Goal: Browse casually: Explore the website without a specific task or goal

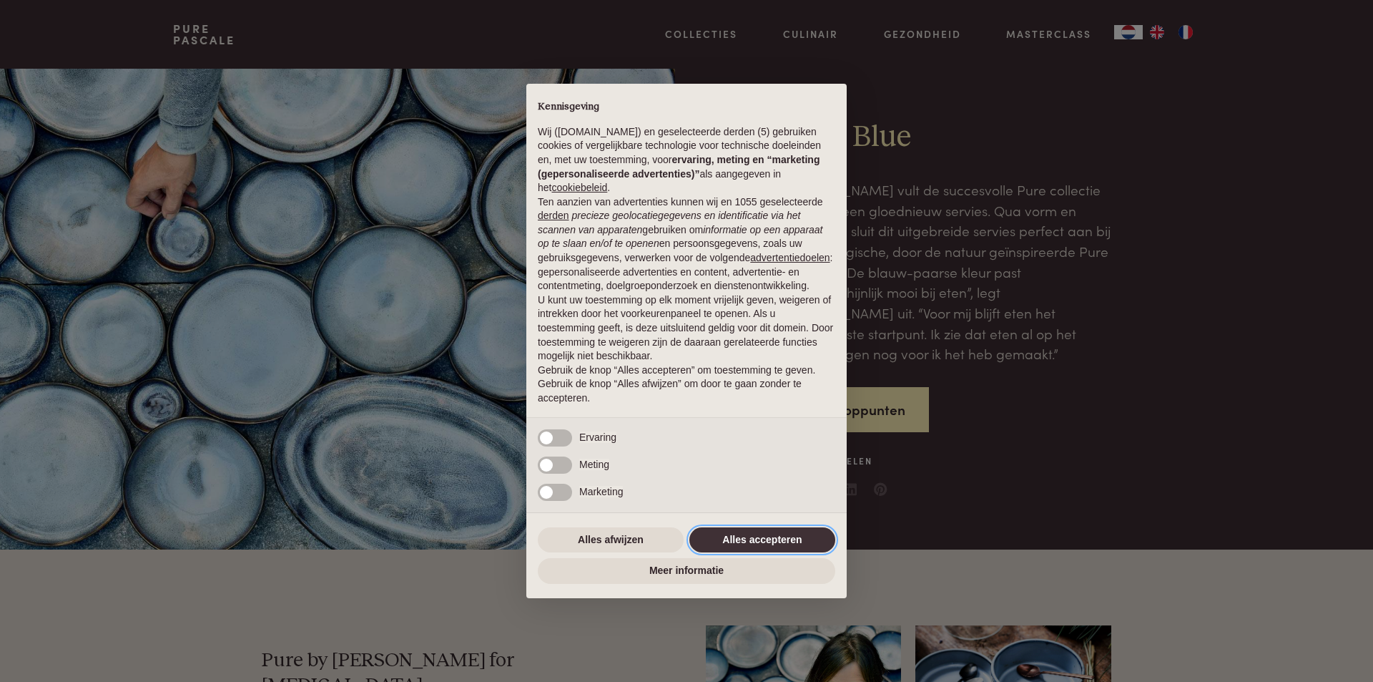
click at [719, 538] on button "Alles accepteren" at bounding box center [763, 540] width 146 height 26
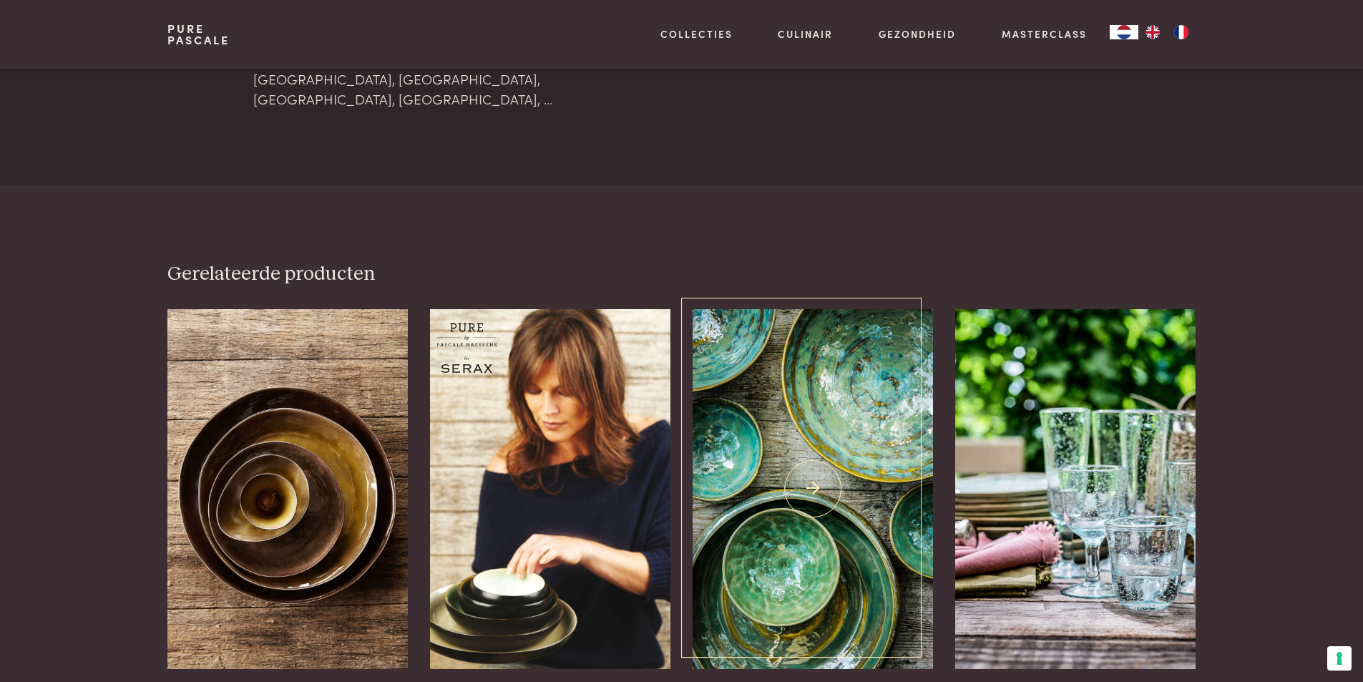
scroll to position [3219, 0]
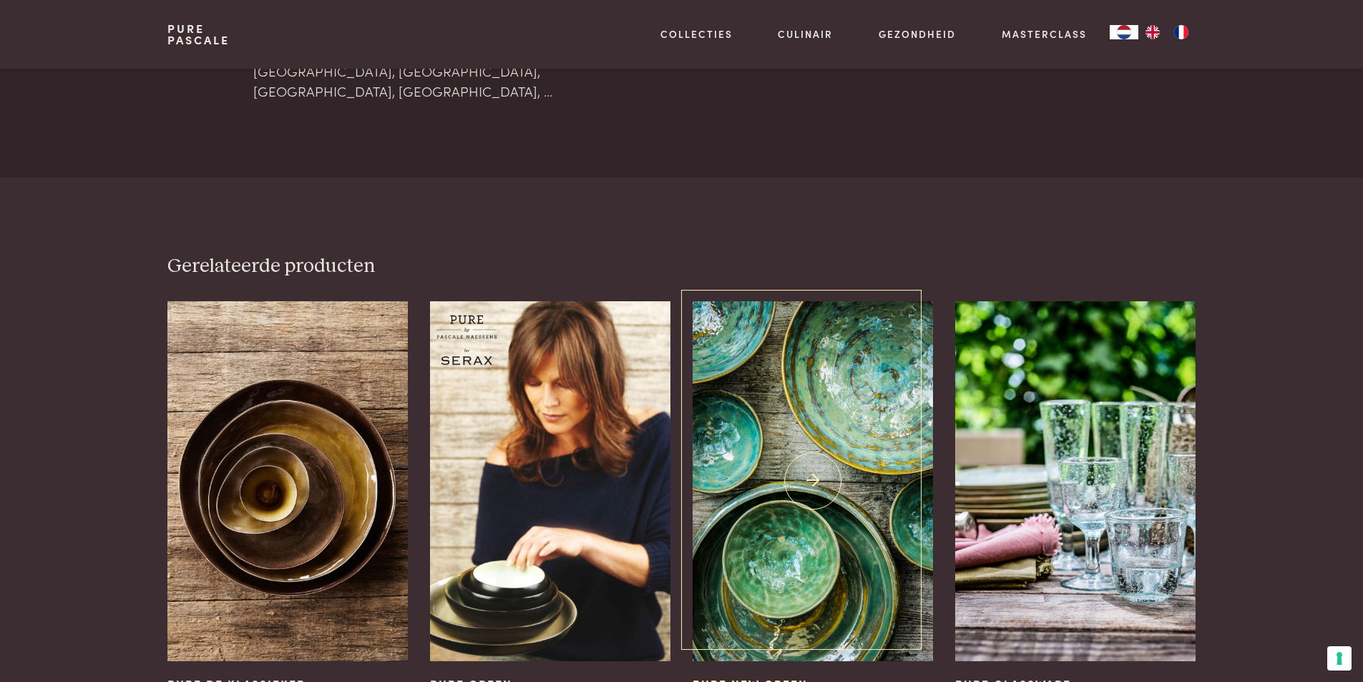
click at [779, 446] on img at bounding box center [812, 481] width 240 height 360
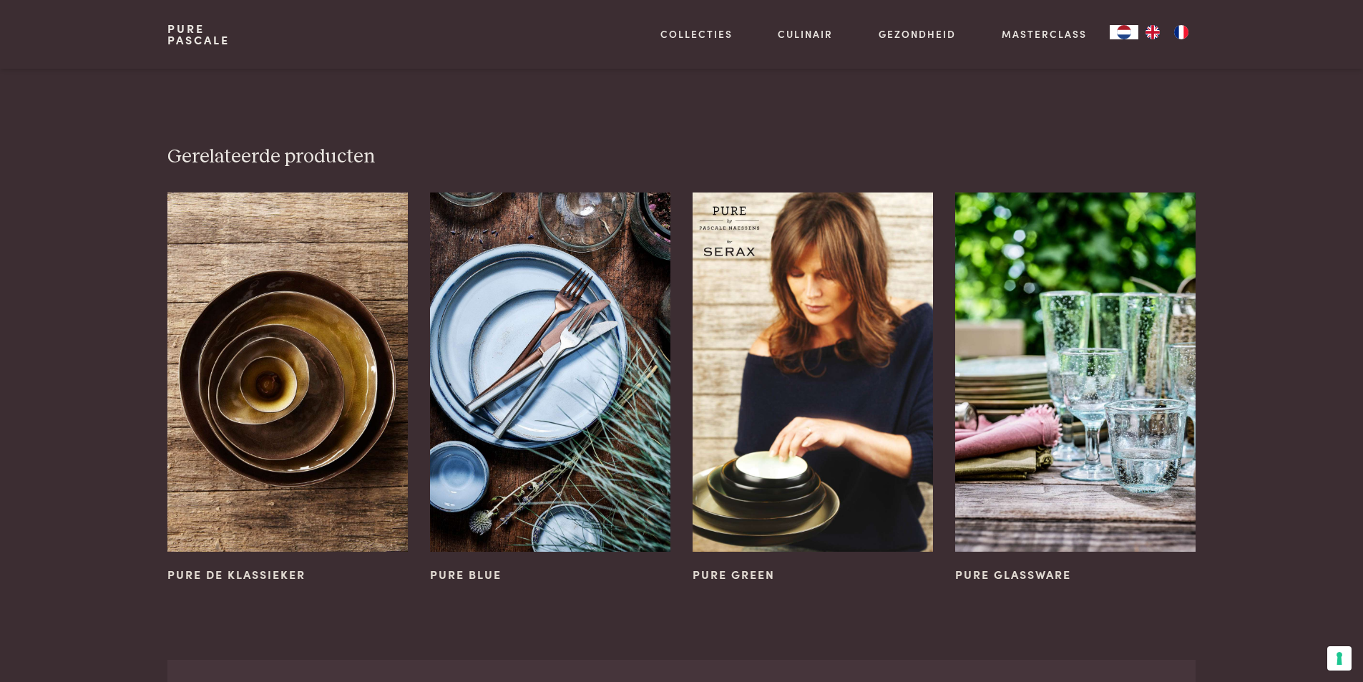
scroll to position [858, 0]
click at [1165, 381] on img at bounding box center [1075, 372] width 240 height 360
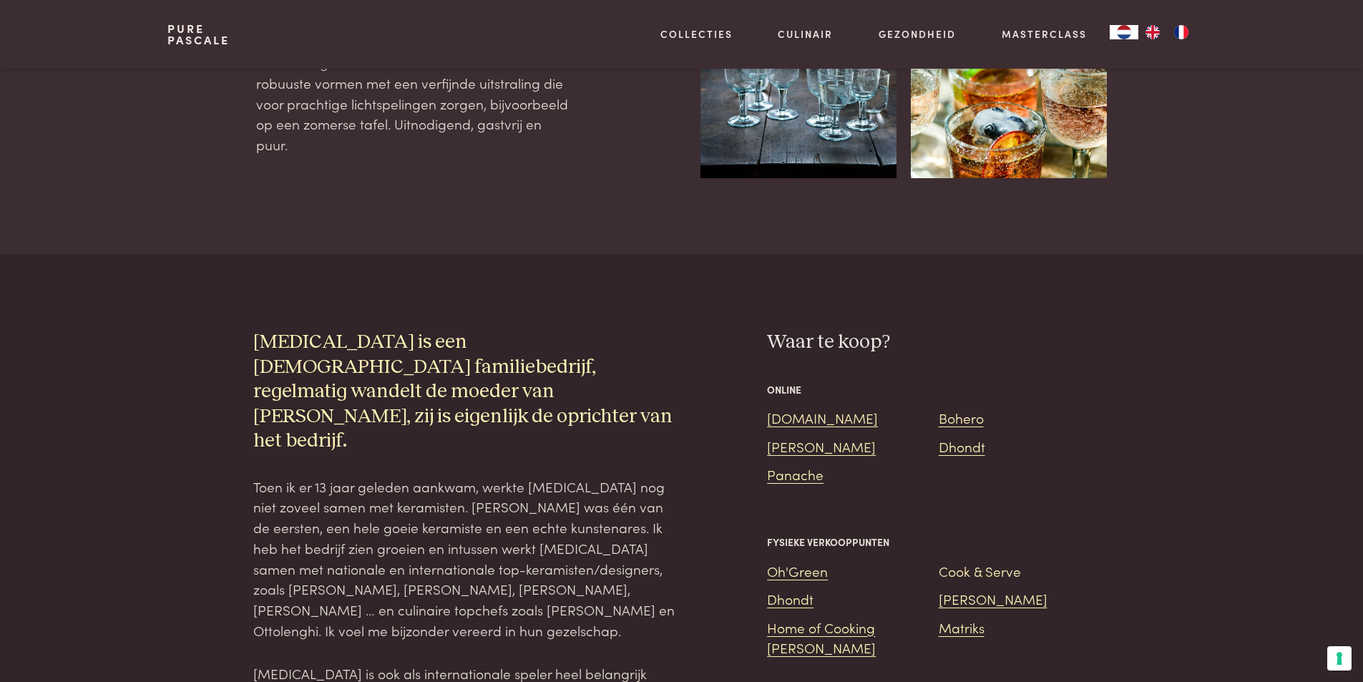
scroll to position [858, 0]
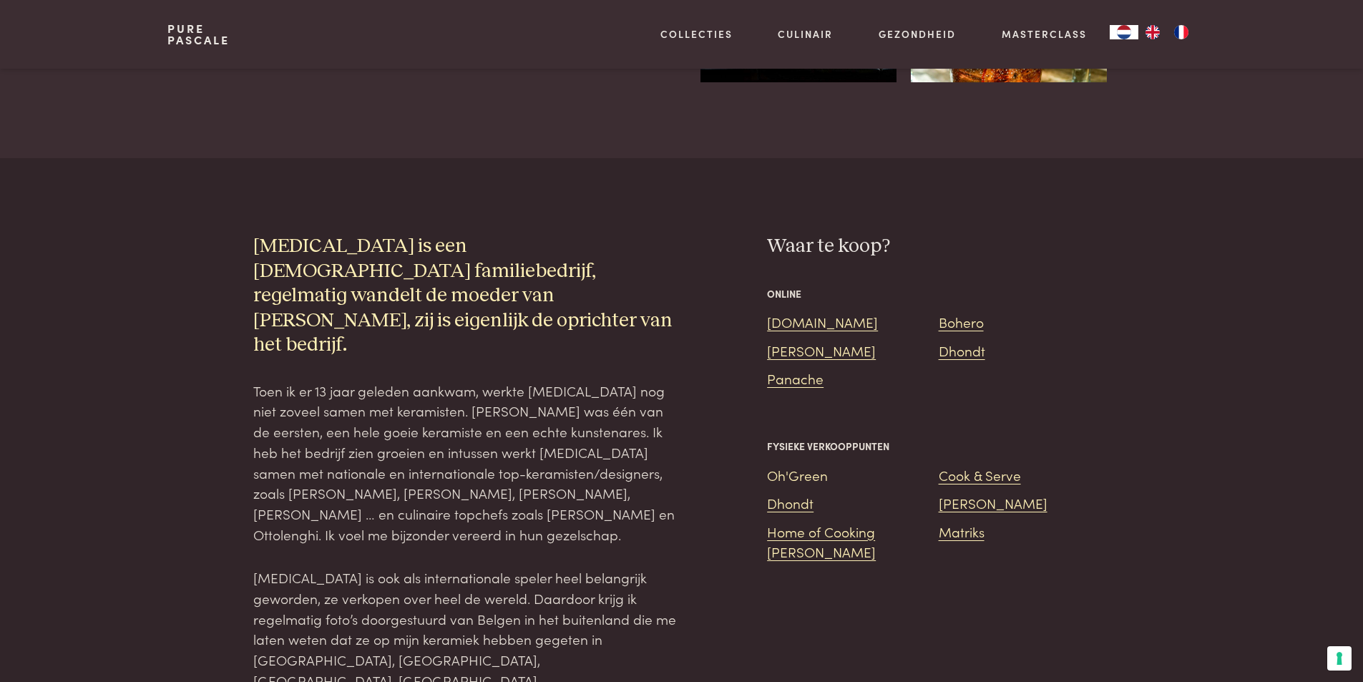
click at [809, 465] on link "Oh'Green" at bounding box center [797, 474] width 61 height 19
